Goal: Task Accomplishment & Management: Manage account settings

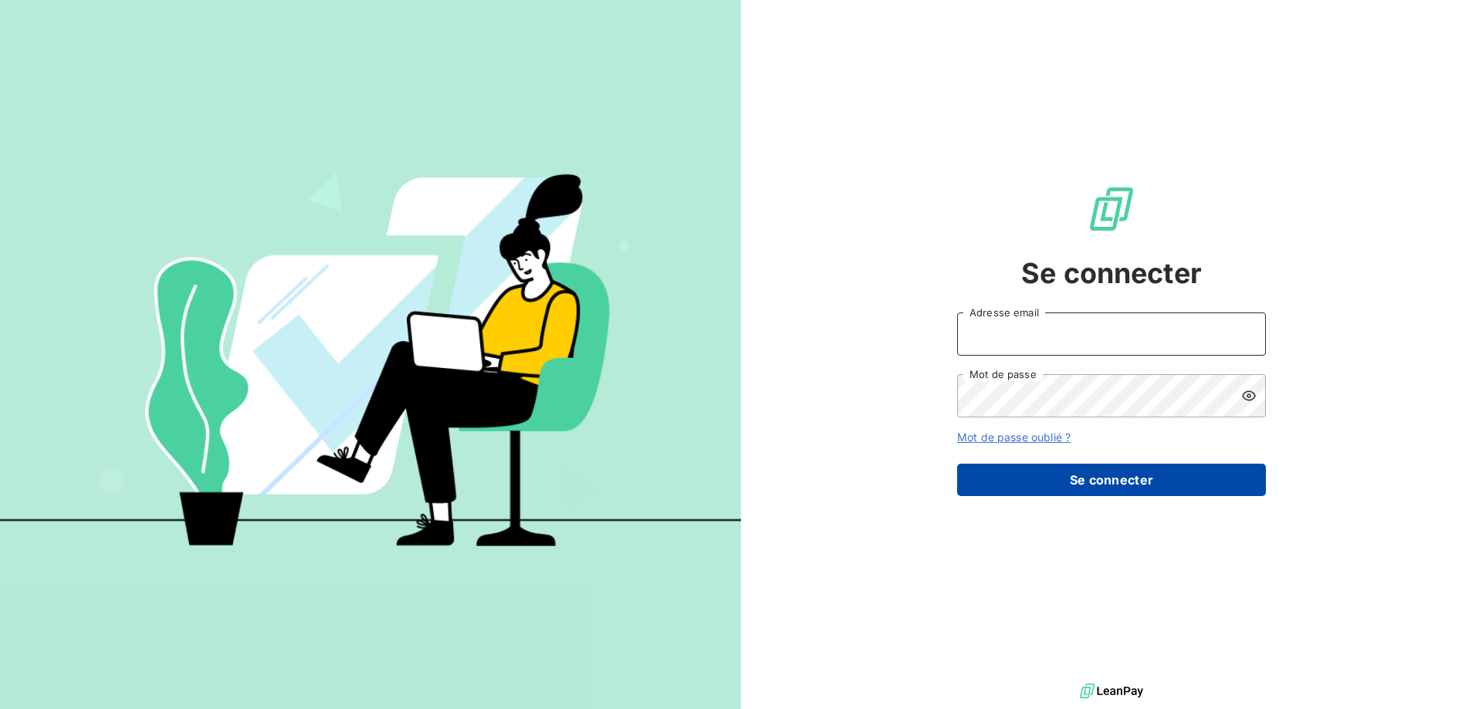
type input "[PERSON_NAME][EMAIL_ADDRESS][DOMAIN_NAME]"
click at [1104, 488] on button "Se connecter" at bounding box center [1111, 480] width 309 height 32
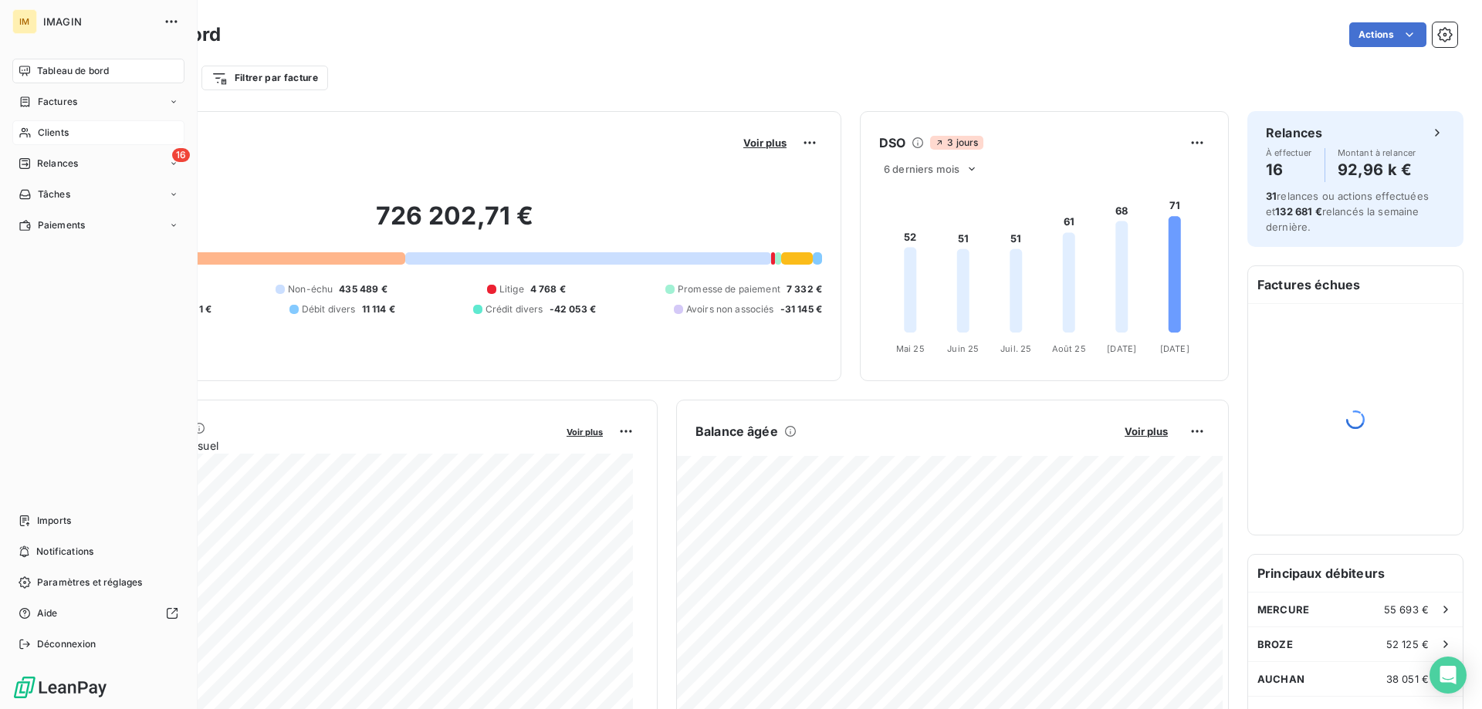
click at [35, 136] on div "Clients" at bounding box center [98, 132] width 172 height 25
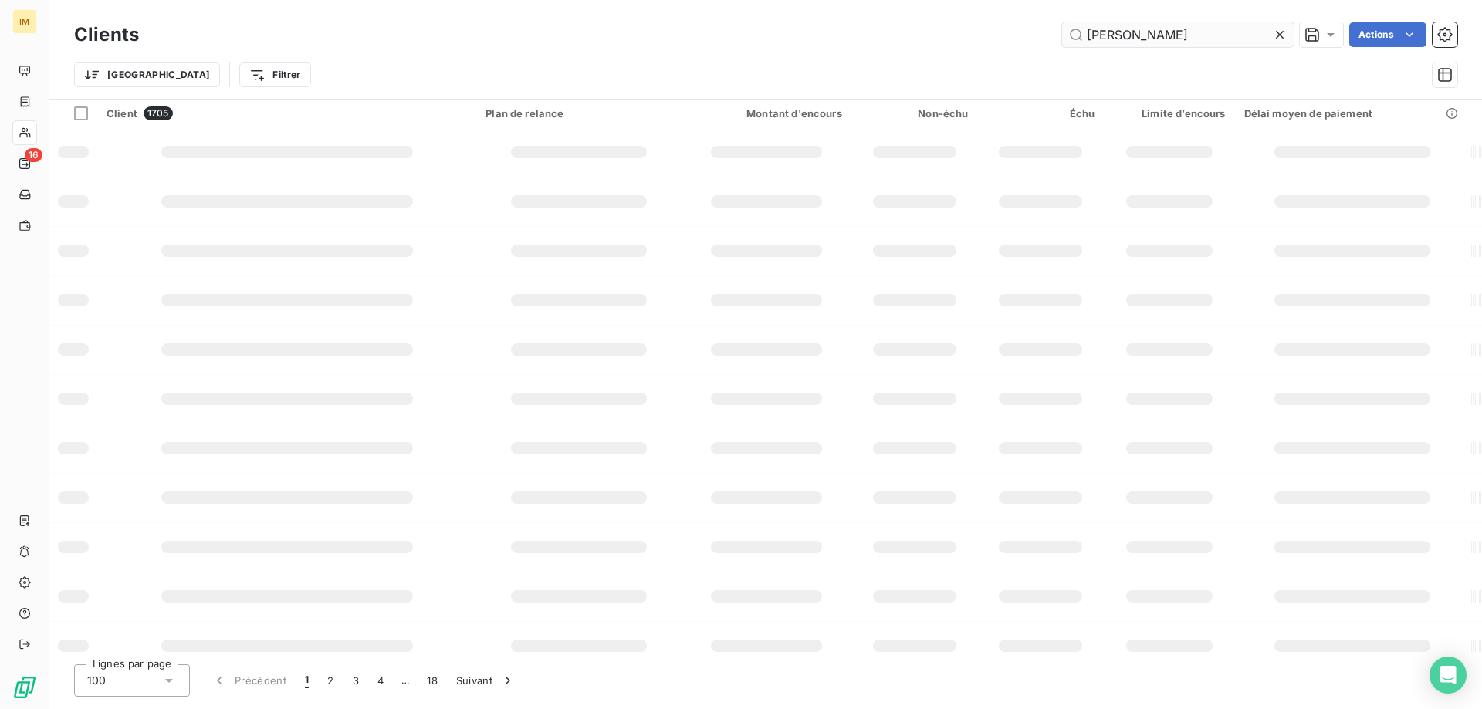
type input "[PERSON_NAME]"
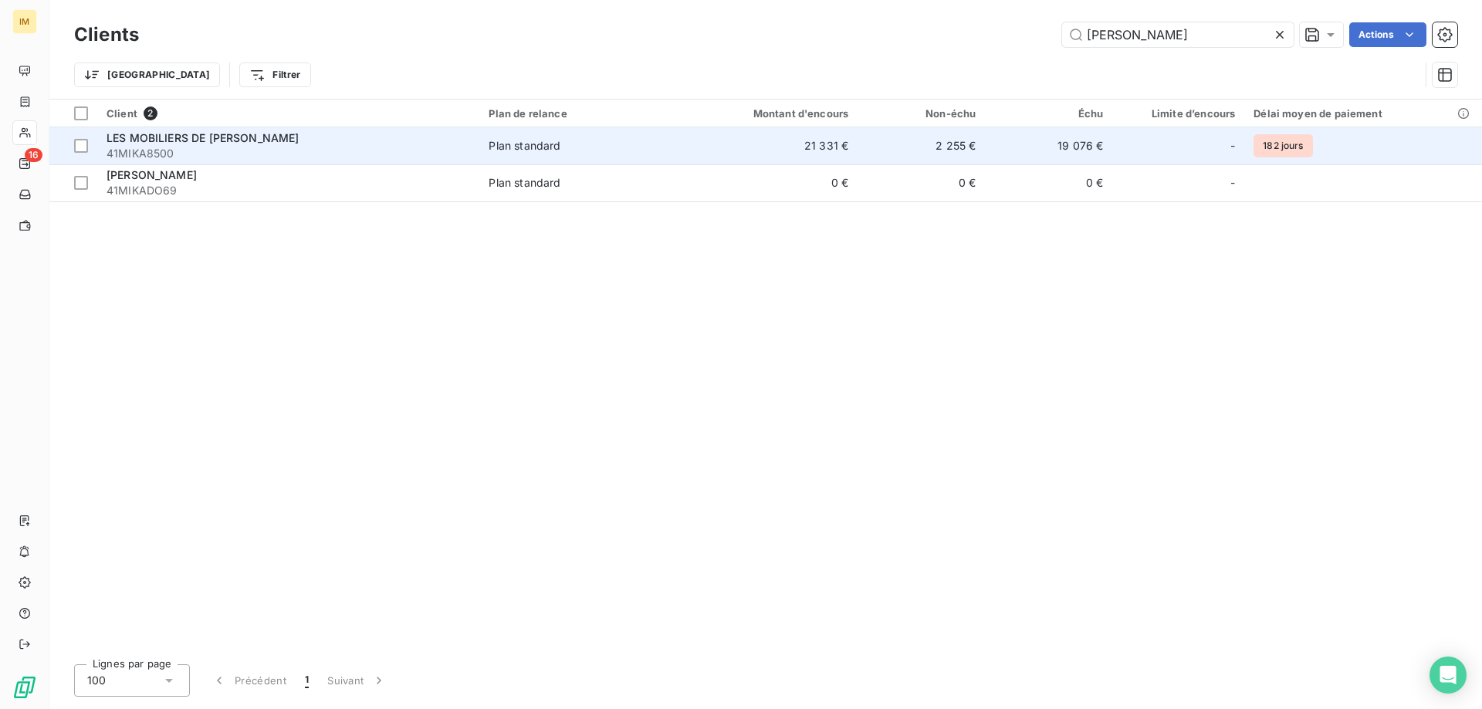
click at [1044, 143] on td "19 076 €" at bounding box center [1048, 145] width 127 height 37
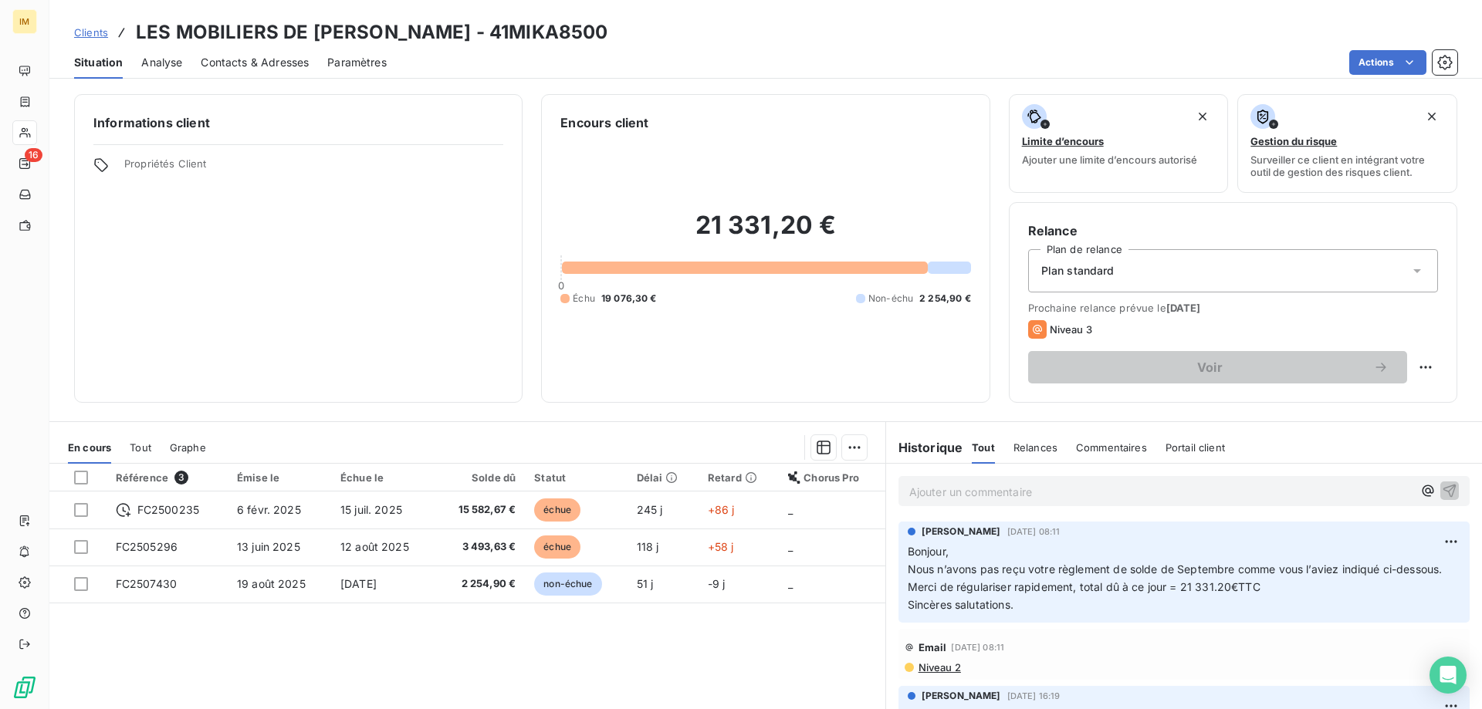
click at [957, 487] on p "Ajouter un commentaire ﻿" at bounding box center [1160, 491] width 503 height 19
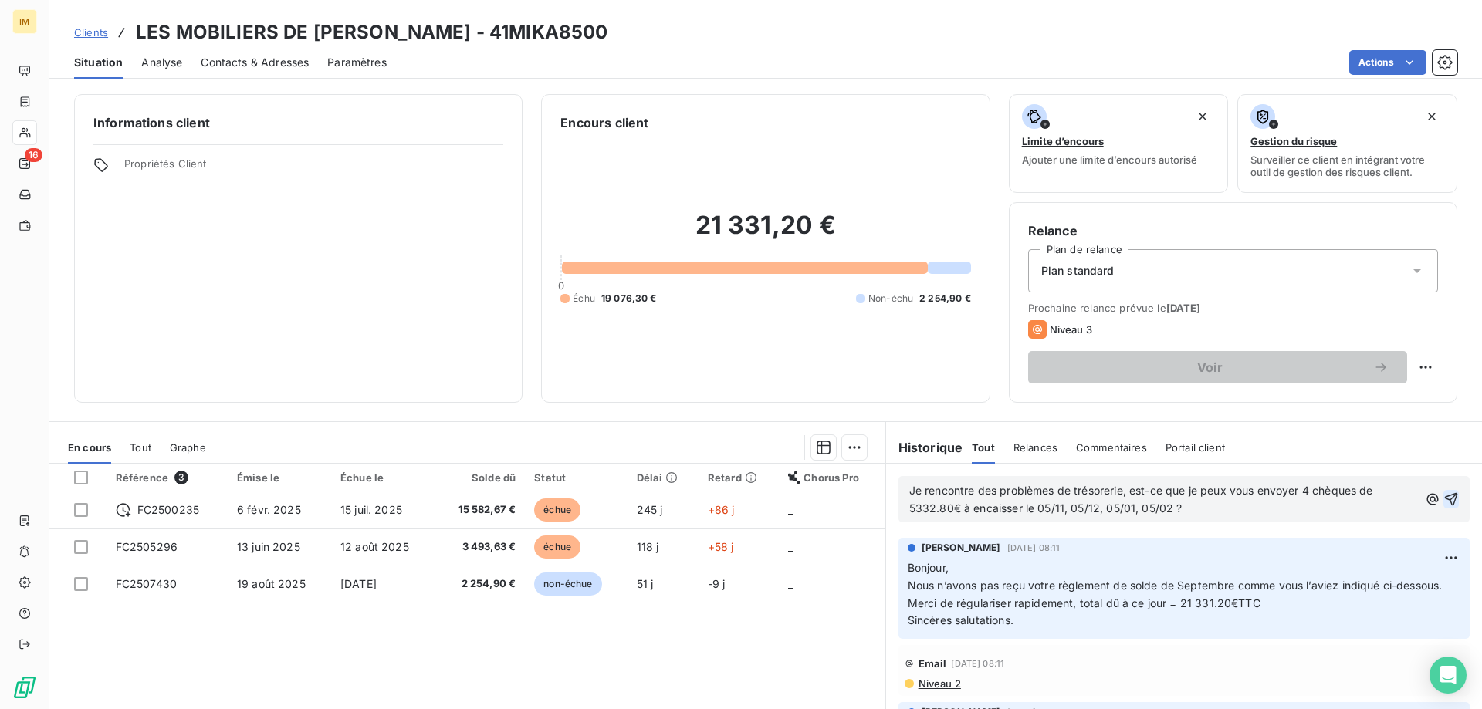
click at [1443, 493] on icon "button" at bounding box center [1450, 499] width 15 height 15
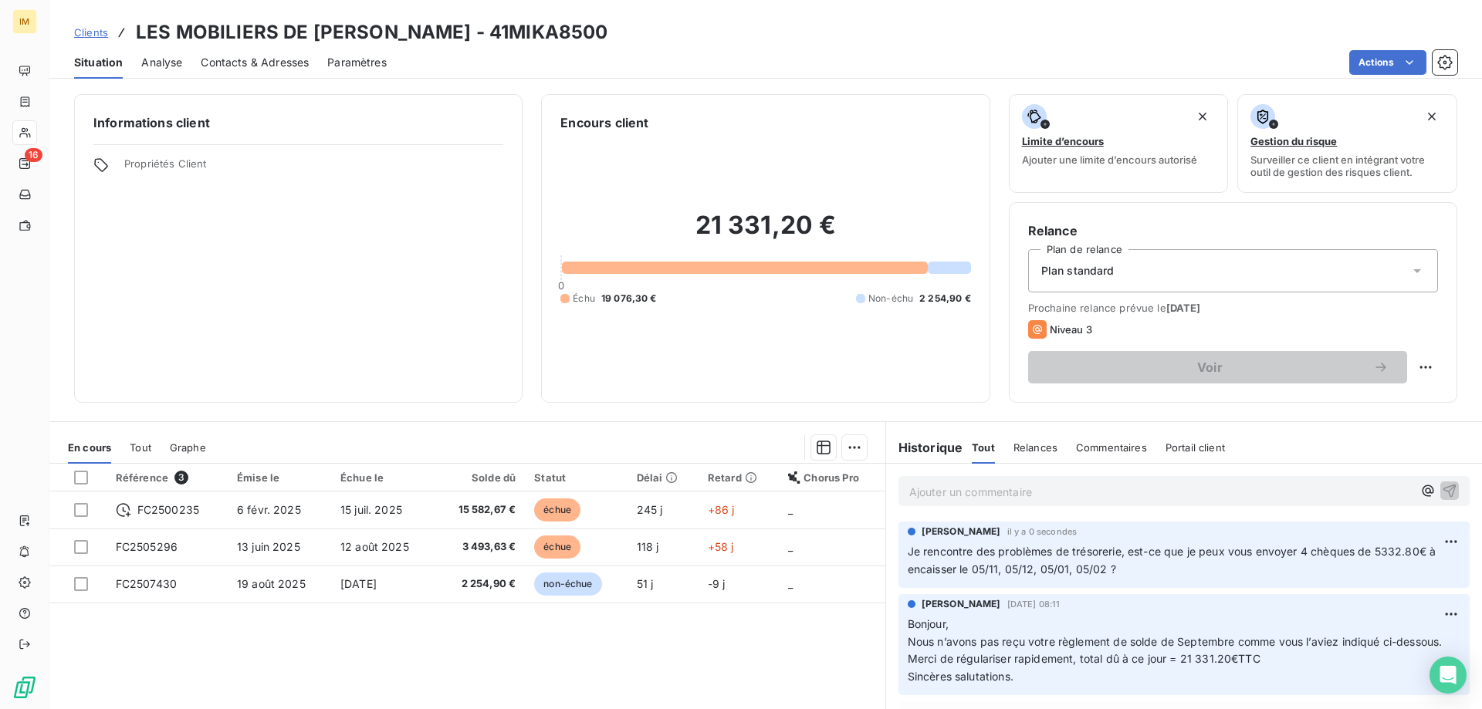
click at [948, 489] on p "Ajouter un commentaire ﻿" at bounding box center [1160, 491] width 503 height 19
click at [1443, 489] on icon "button" at bounding box center [1449, 490] width 13 height 13
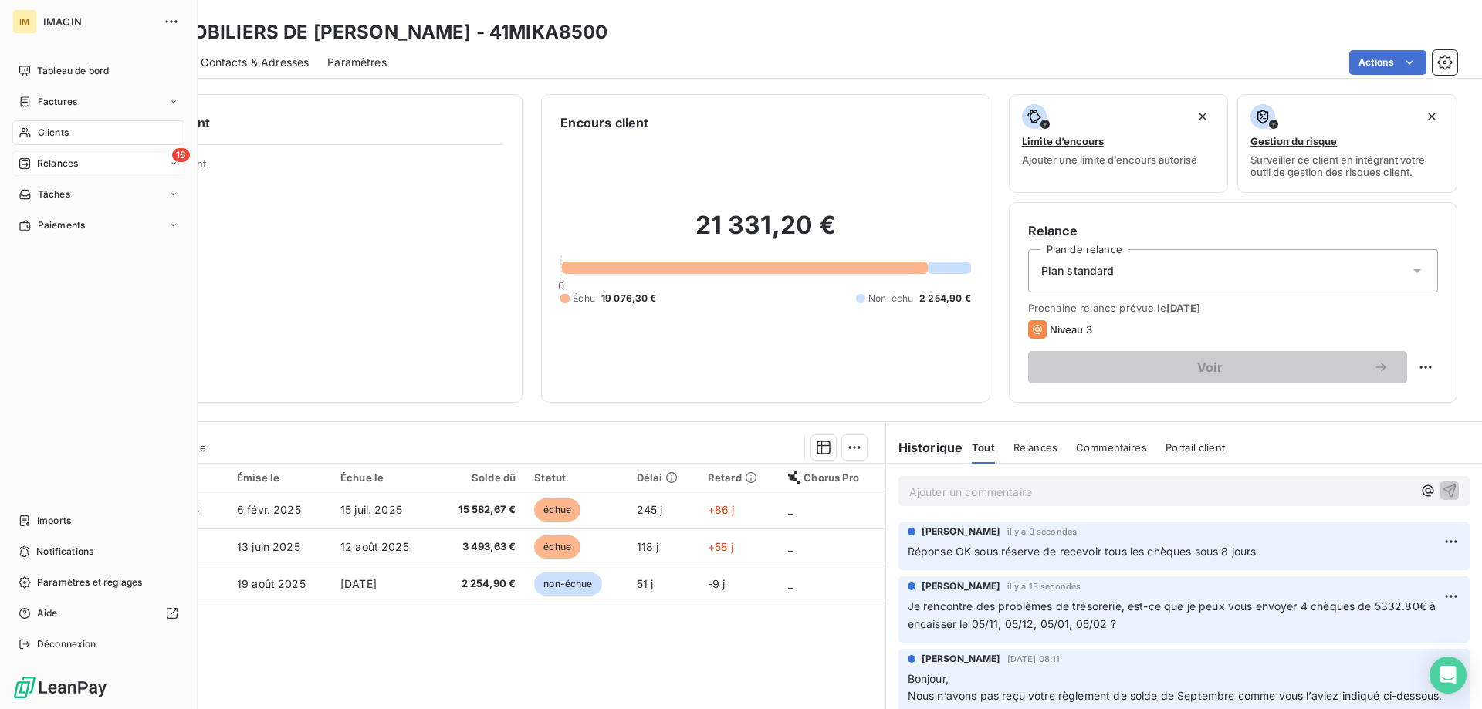
click at [32, 163] on div "Relances" at bounding box center [48, 164] width 59 height 14
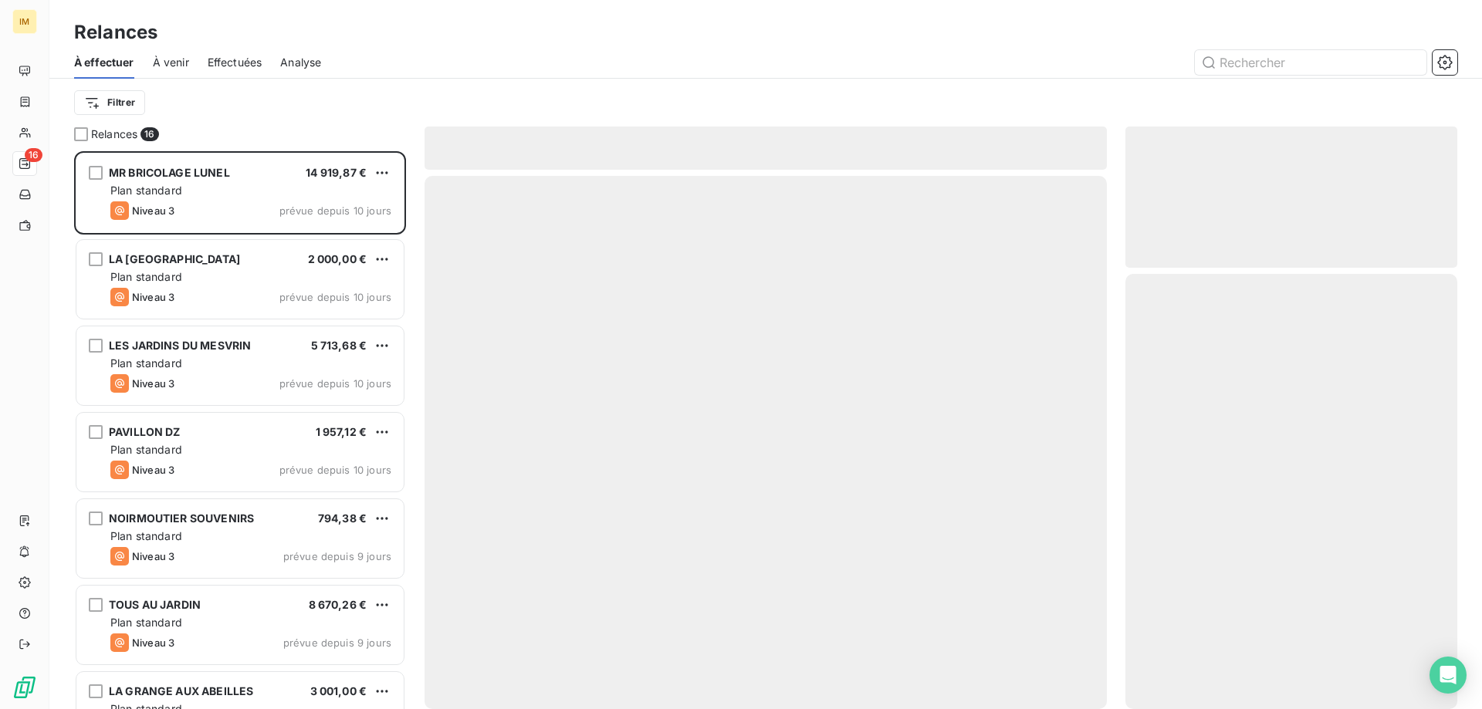
scroll to position [547, 320]
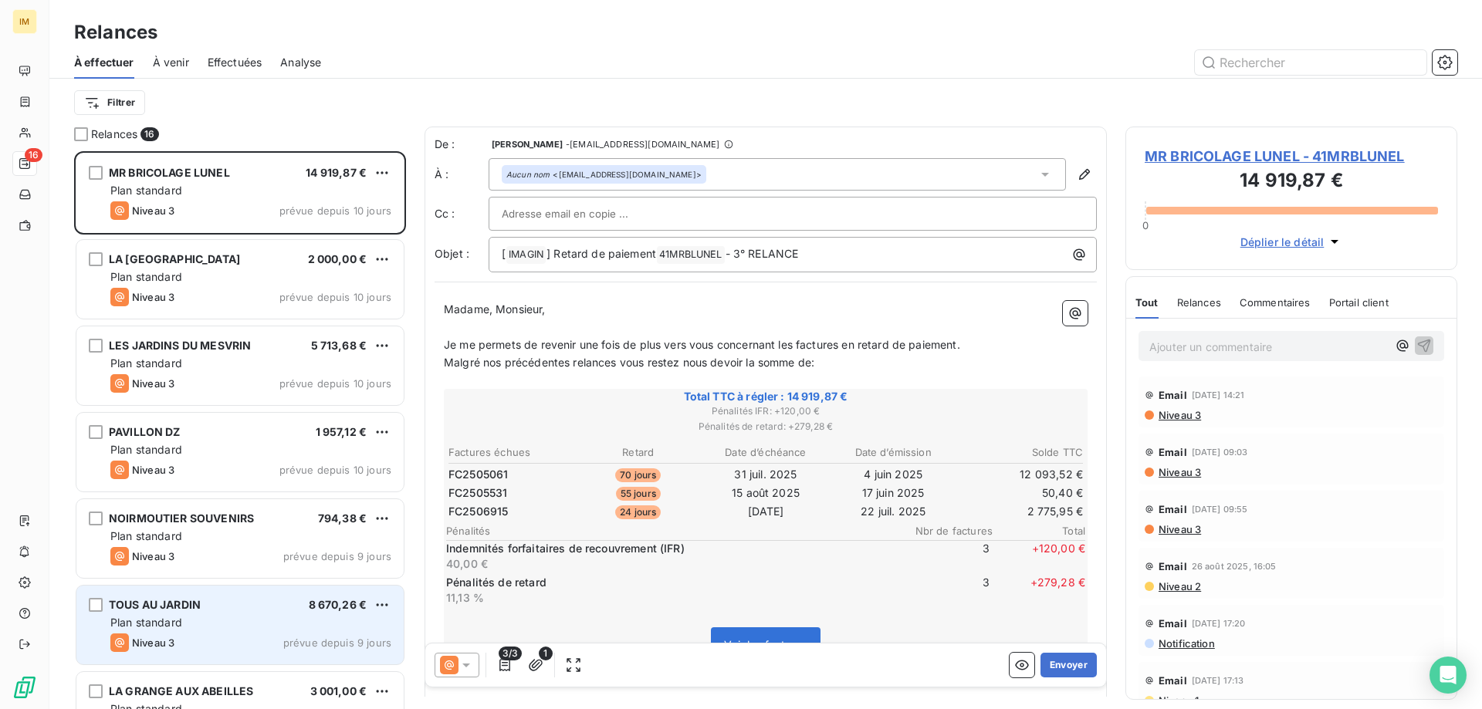
click at [285, 620] on div "Plan standard" at bounding box center [250, 622] width 281 height 15
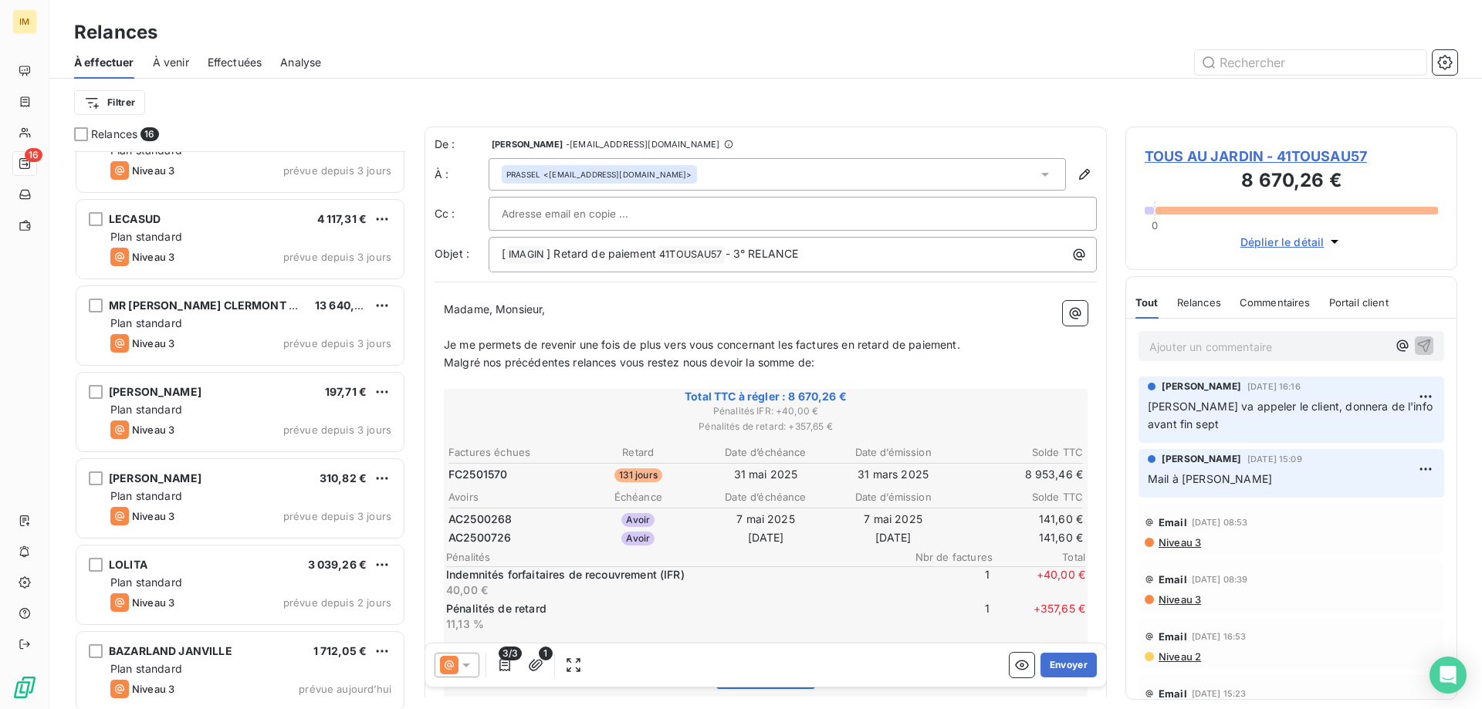
scroll to position [826, 0]
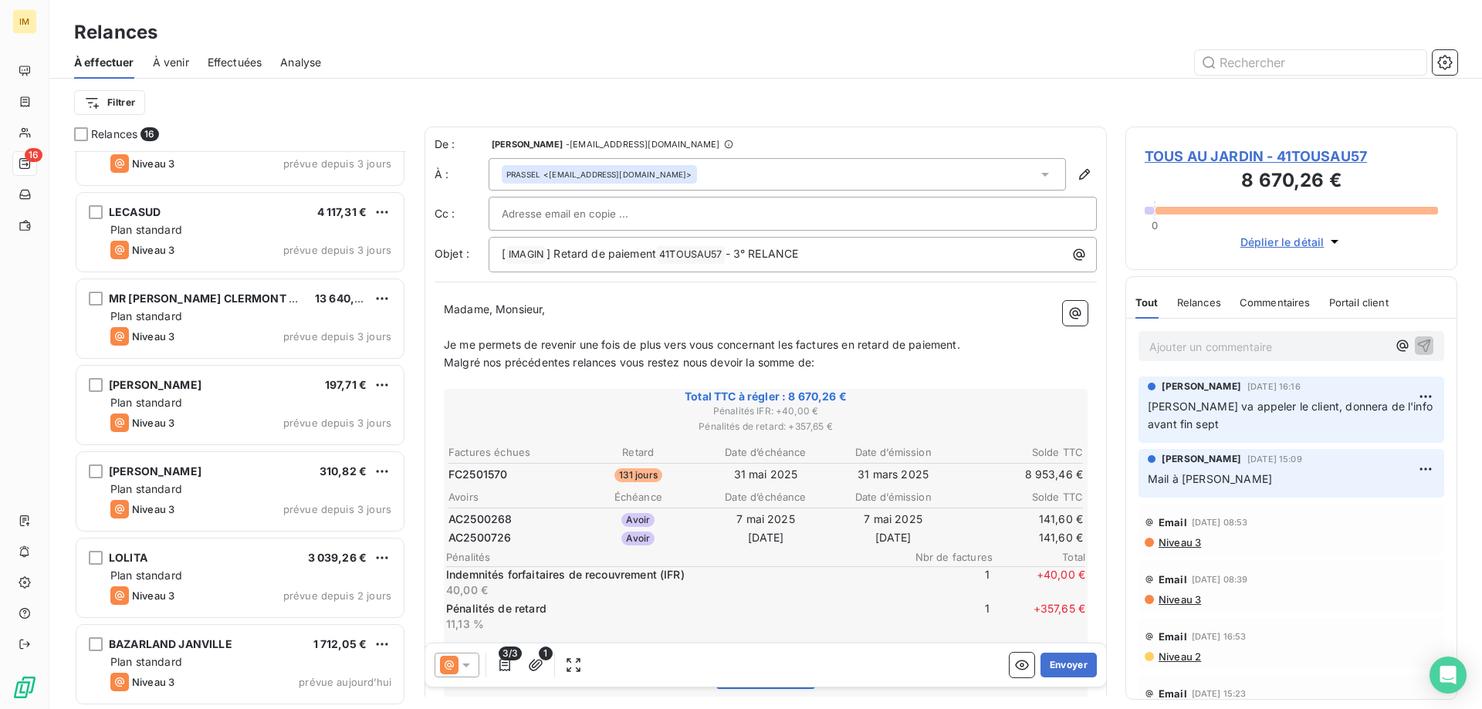
click at [285, 620] on div "LOLITA 3 039,26 € Plan standard Niveau 3 prévue depuis 2 jours" at bounding box center [240, 579] width 332 height 86
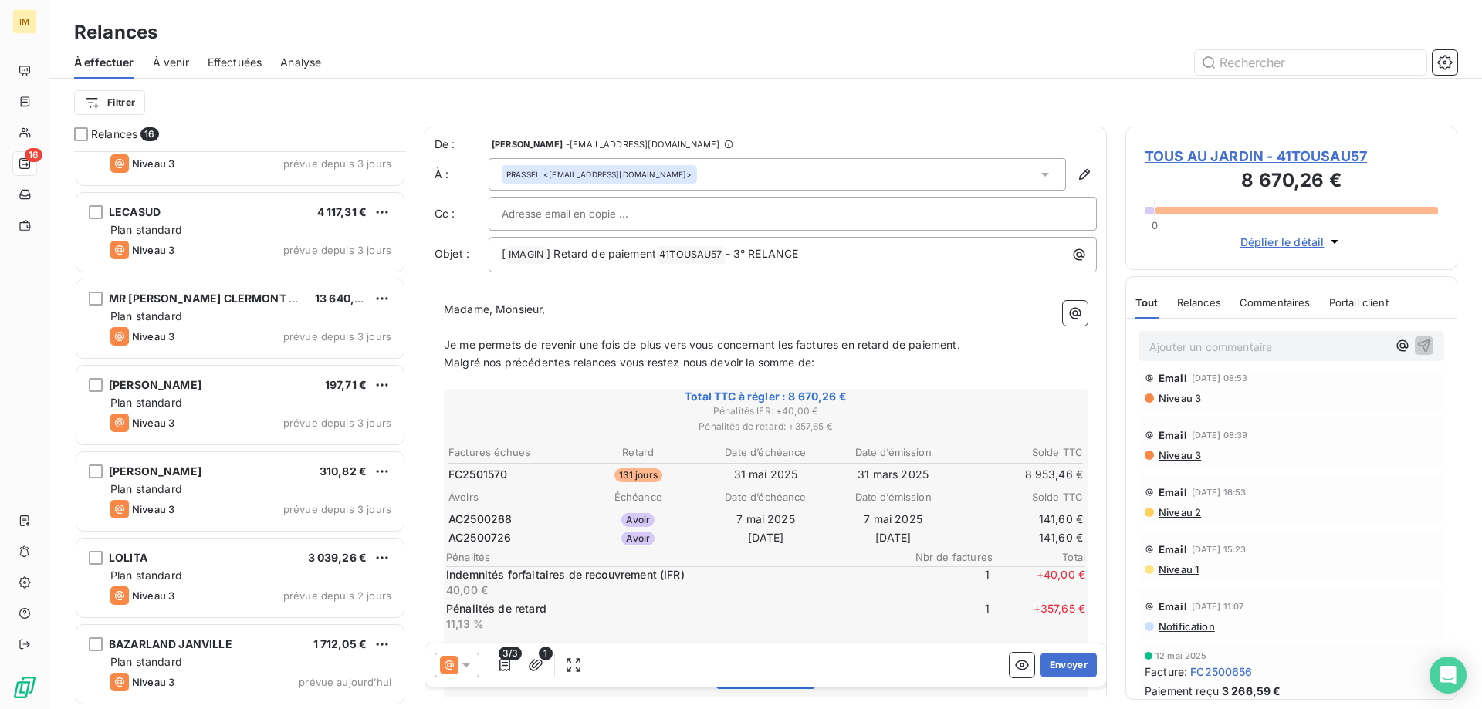
scroll to position [0, 0]
